Goal: Transaction & Acquisition: Purchase product/service

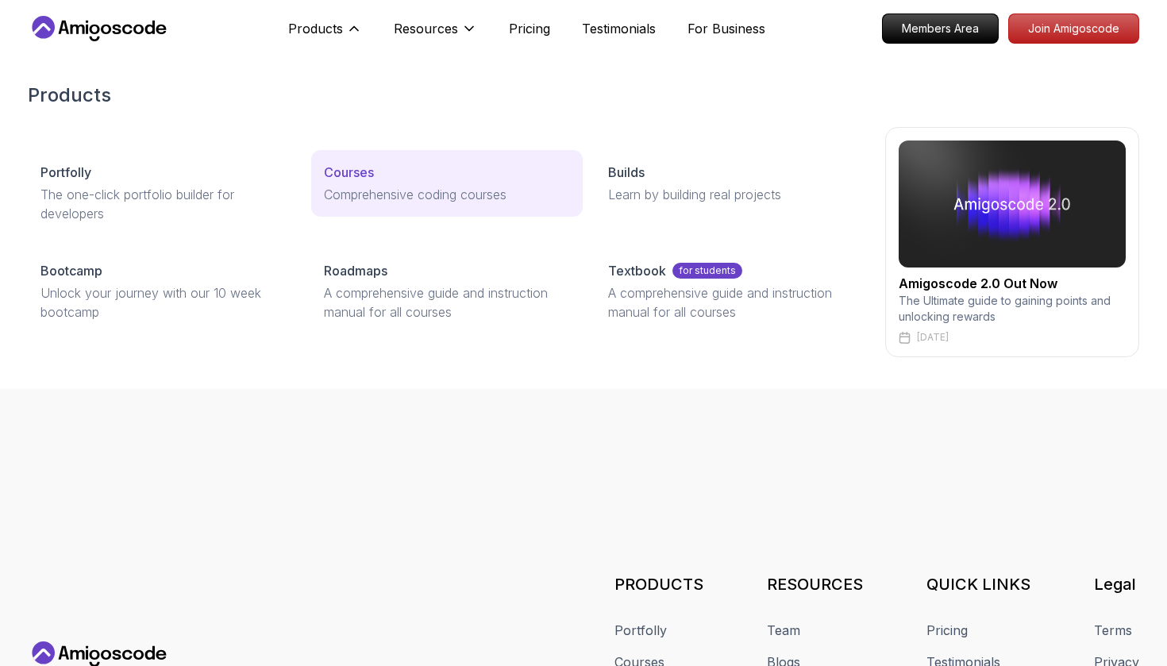
click at [334, 163] on p "Courses" at bounding box center [349, 172] width 50 height 19
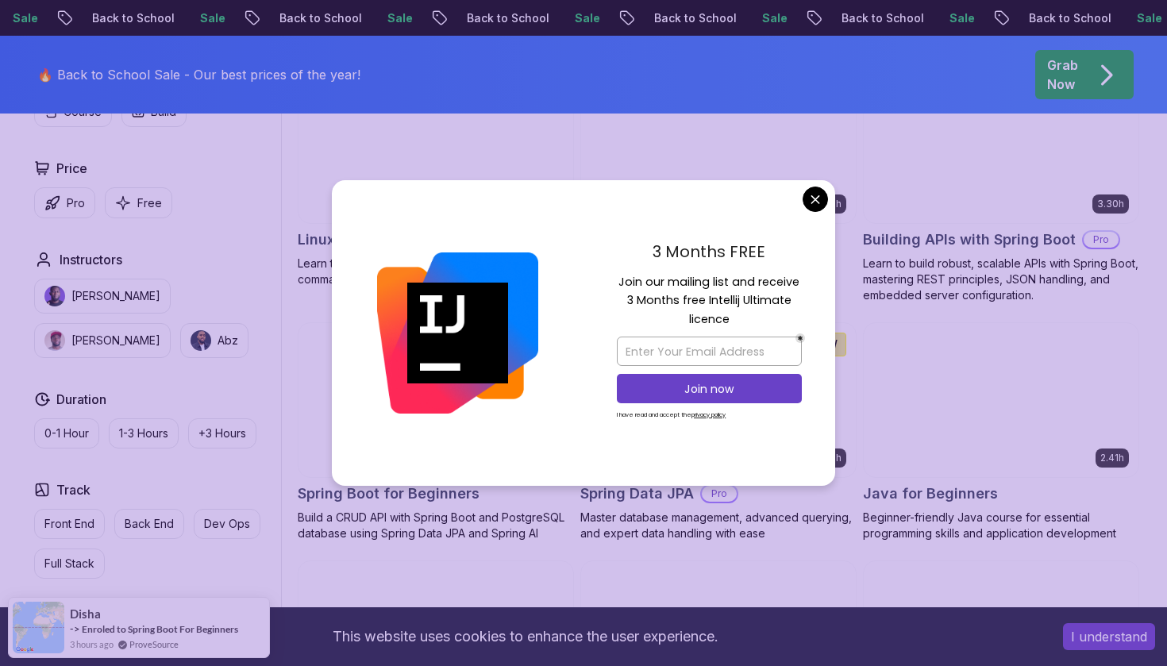
scroll to position [544, 0]
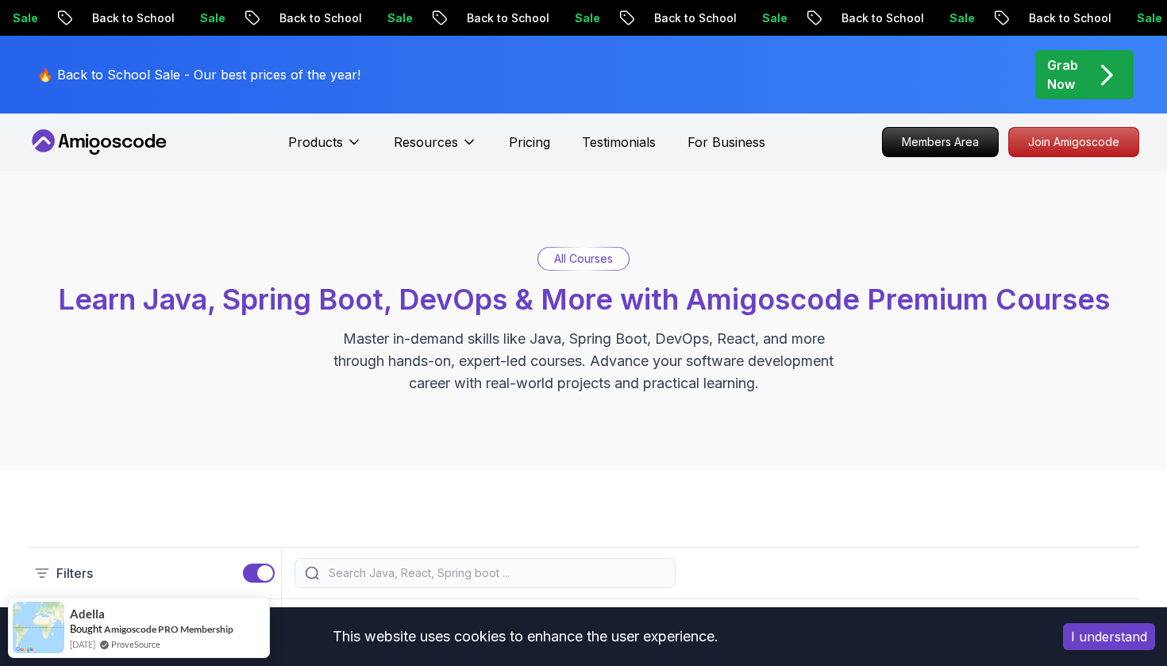
scroll to position [0, 0]
click at [1078, 75] on p "Grab Now" at bounding box center [1062, 75] width 31 height 38
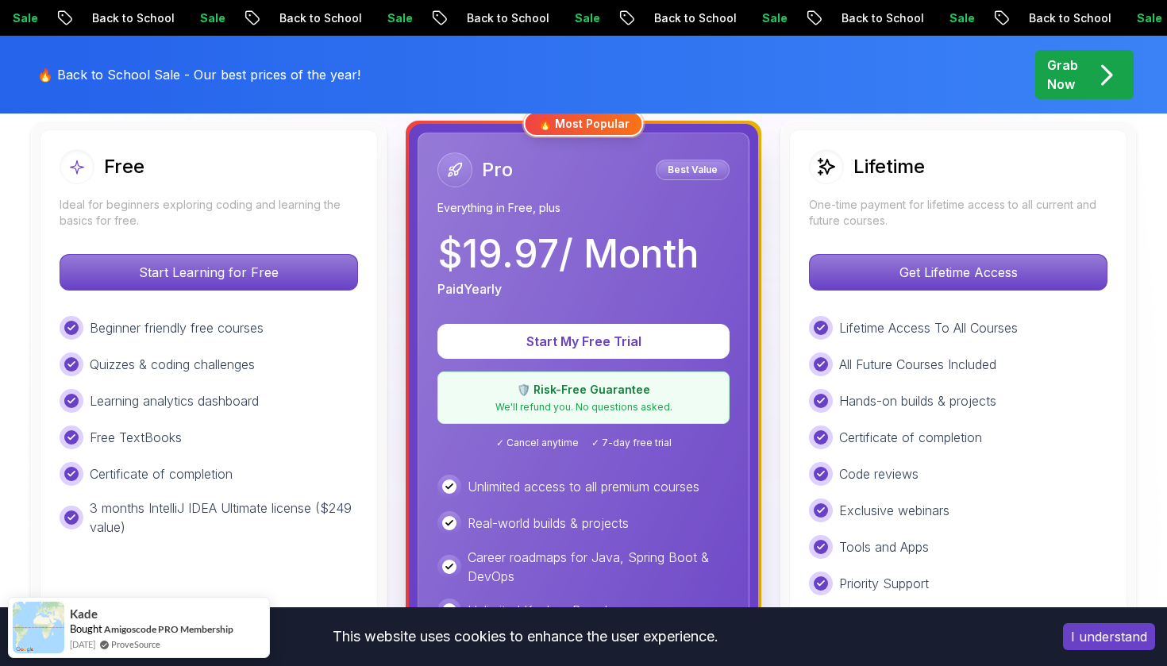
scroll to position [459, 0]
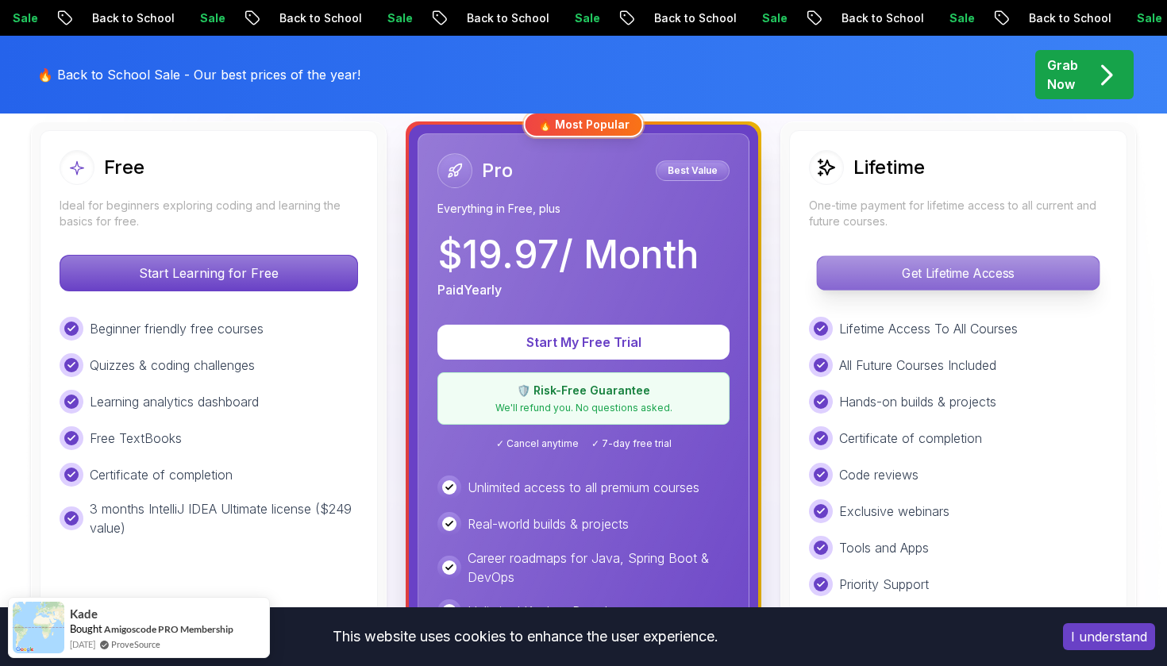
click at [901, 270] on p "Get Lifetime Access" at bounding box center [958, 272] width 282 height 33
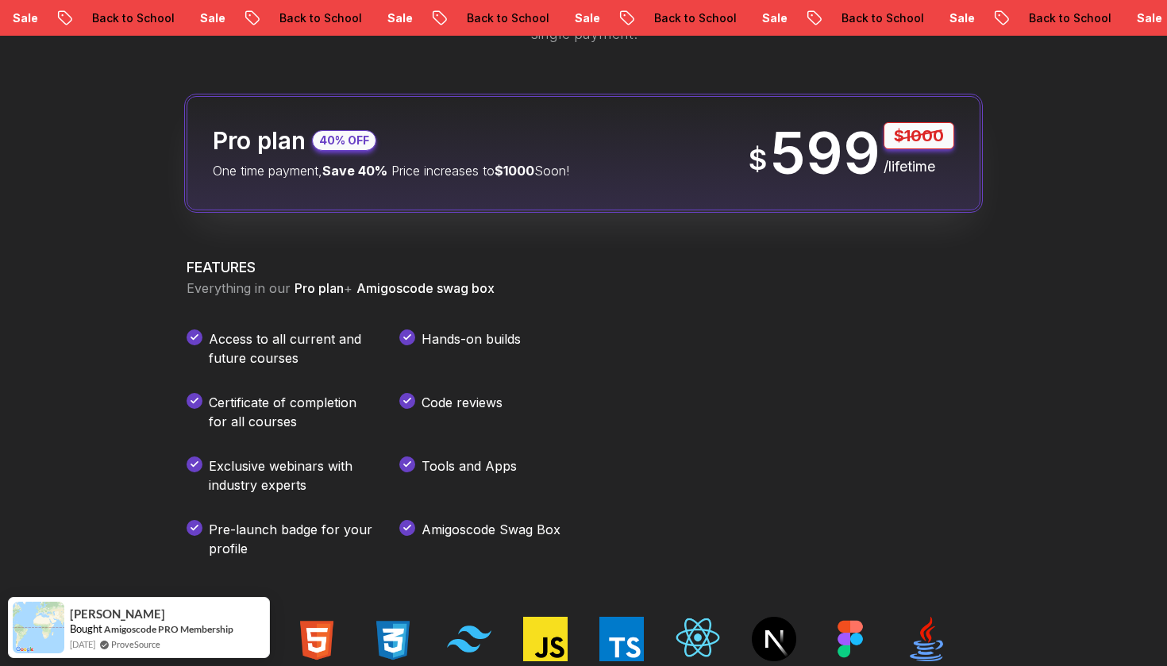
scroll to position [2006, 0]
